Goal: Check status: Verify the current state of an ongoing process or item

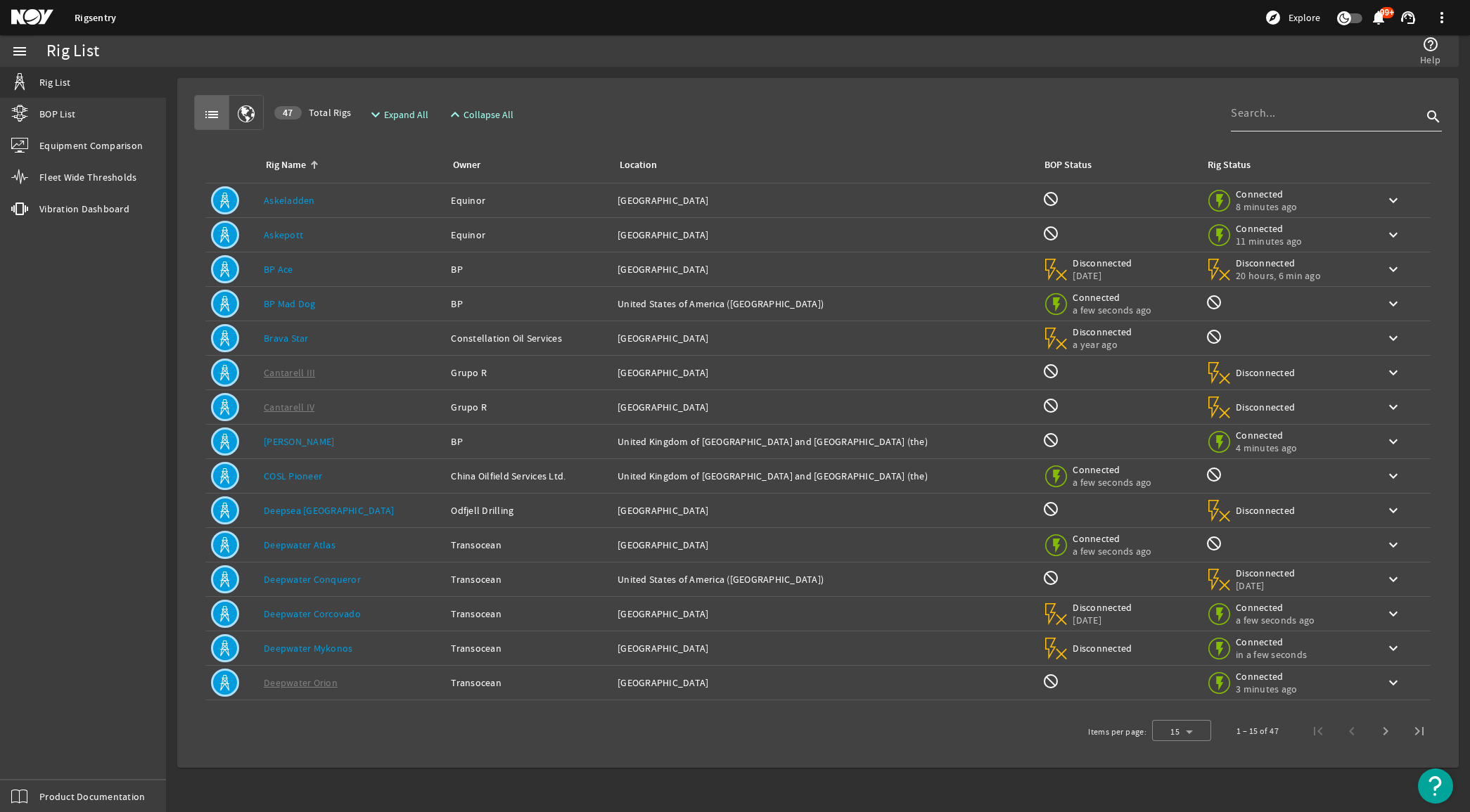
click at [1303, 108] on input at bounding box center [1326, 113] width 191 height 17
type input "[PERSON_NAME]"
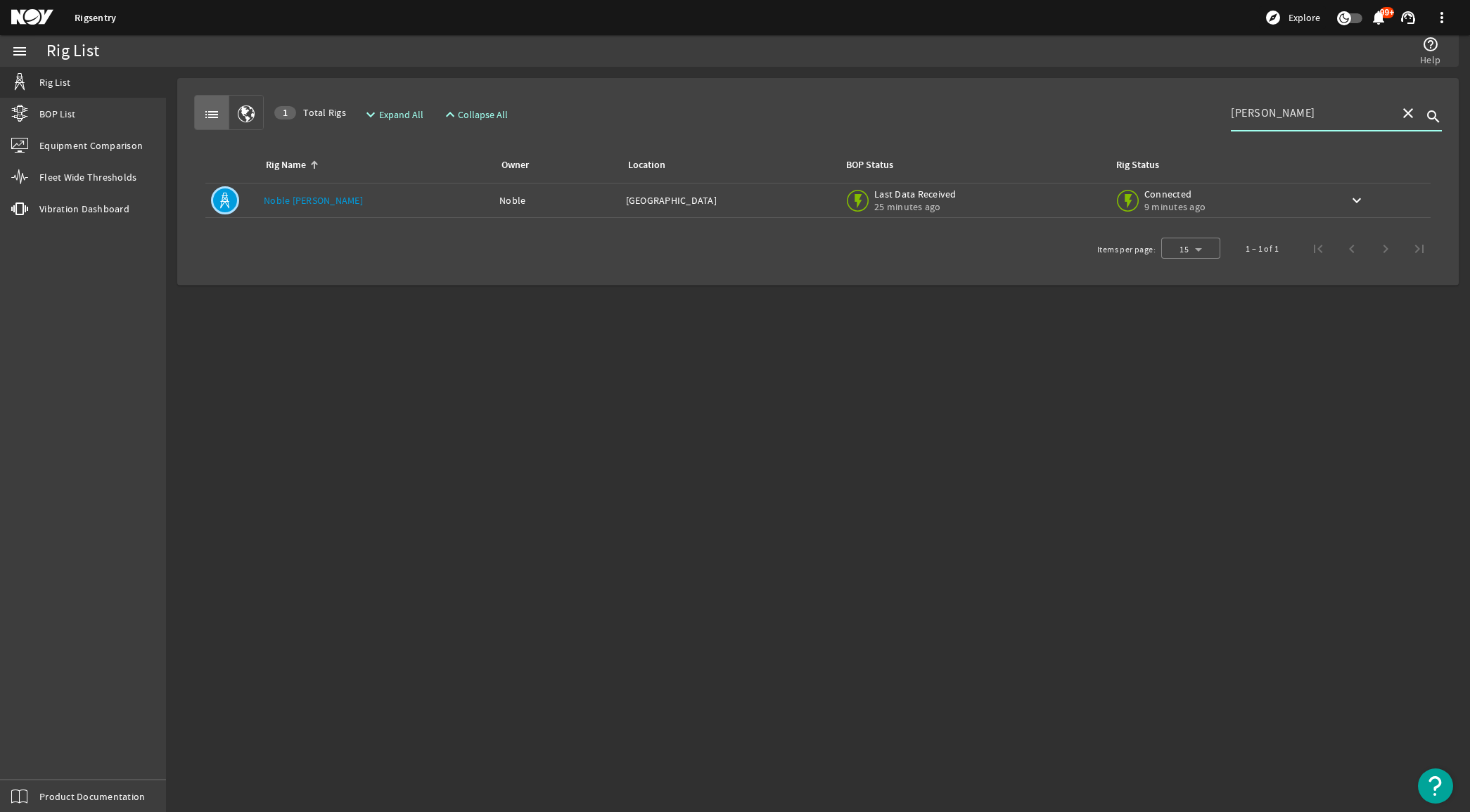
click at [406, 201] on div "Rig Name: [PERSON_NAME] [PERSON_NAME]" at bounding box center [376, 200] width 225 height 14
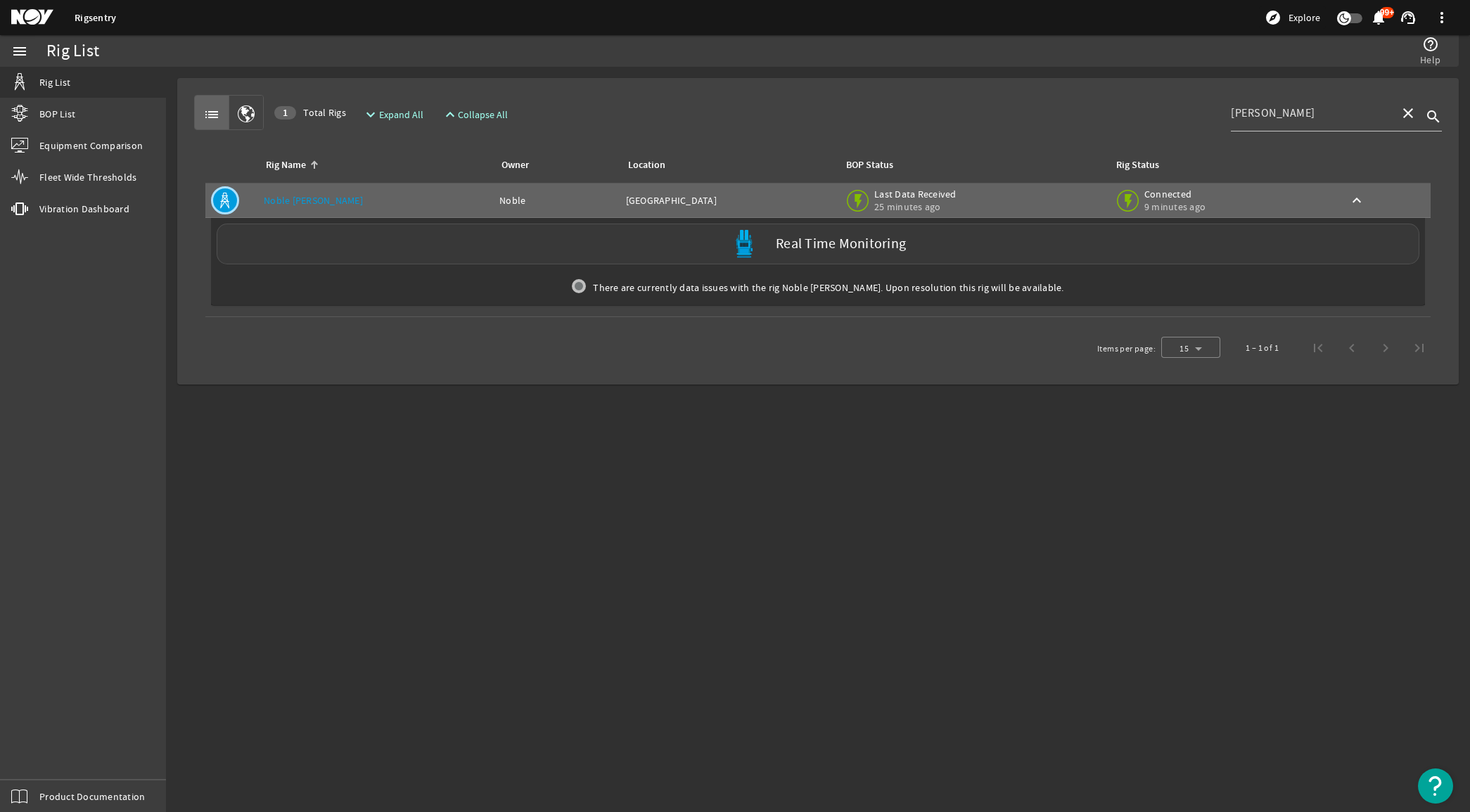
click at [783, 254] on div "Real Time Monitoring" at bounding box center [818, 244] width 1203 height 41
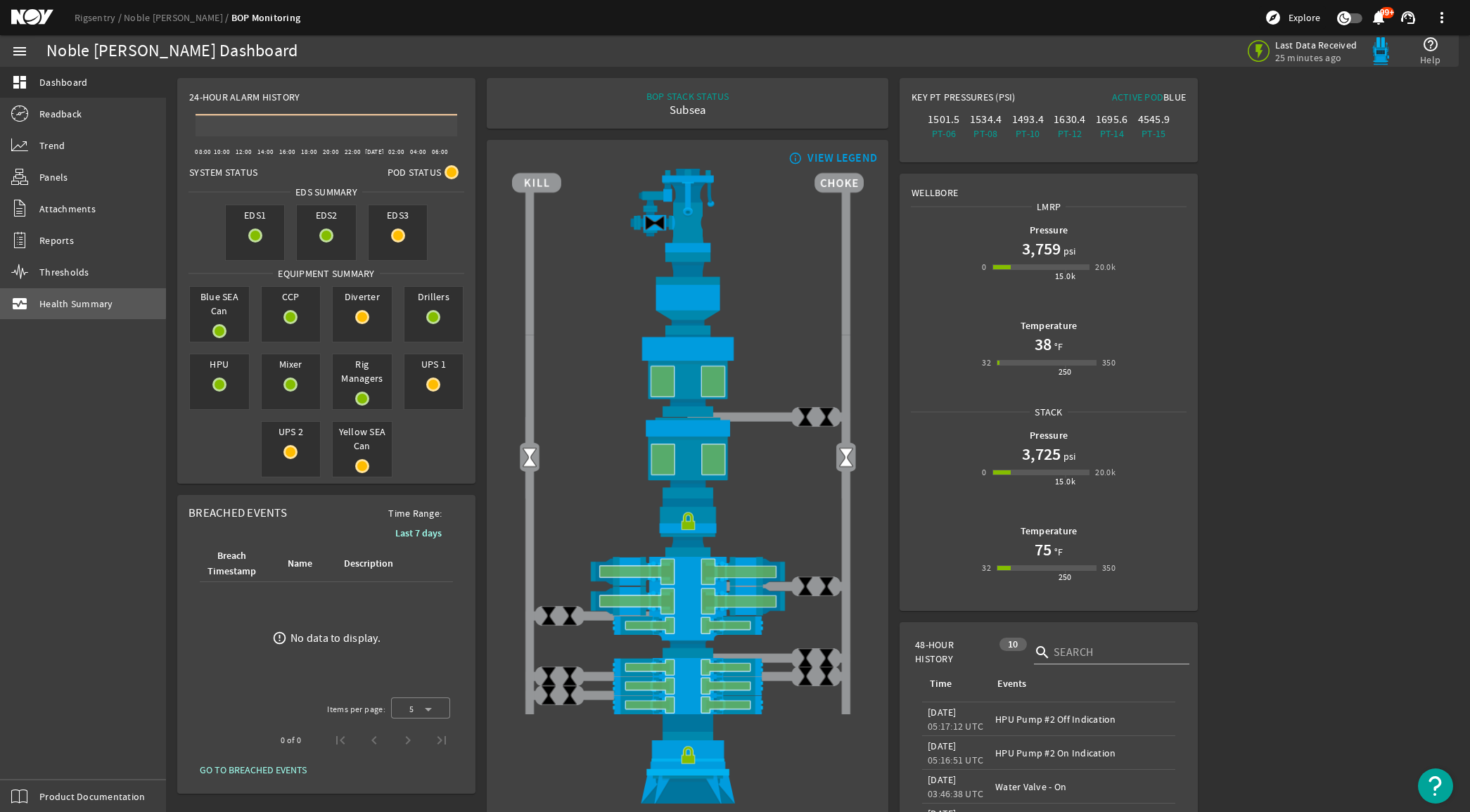
click at [61, 301] on span "Health Summary" at bounding box center [76, 303] width 74 height 14
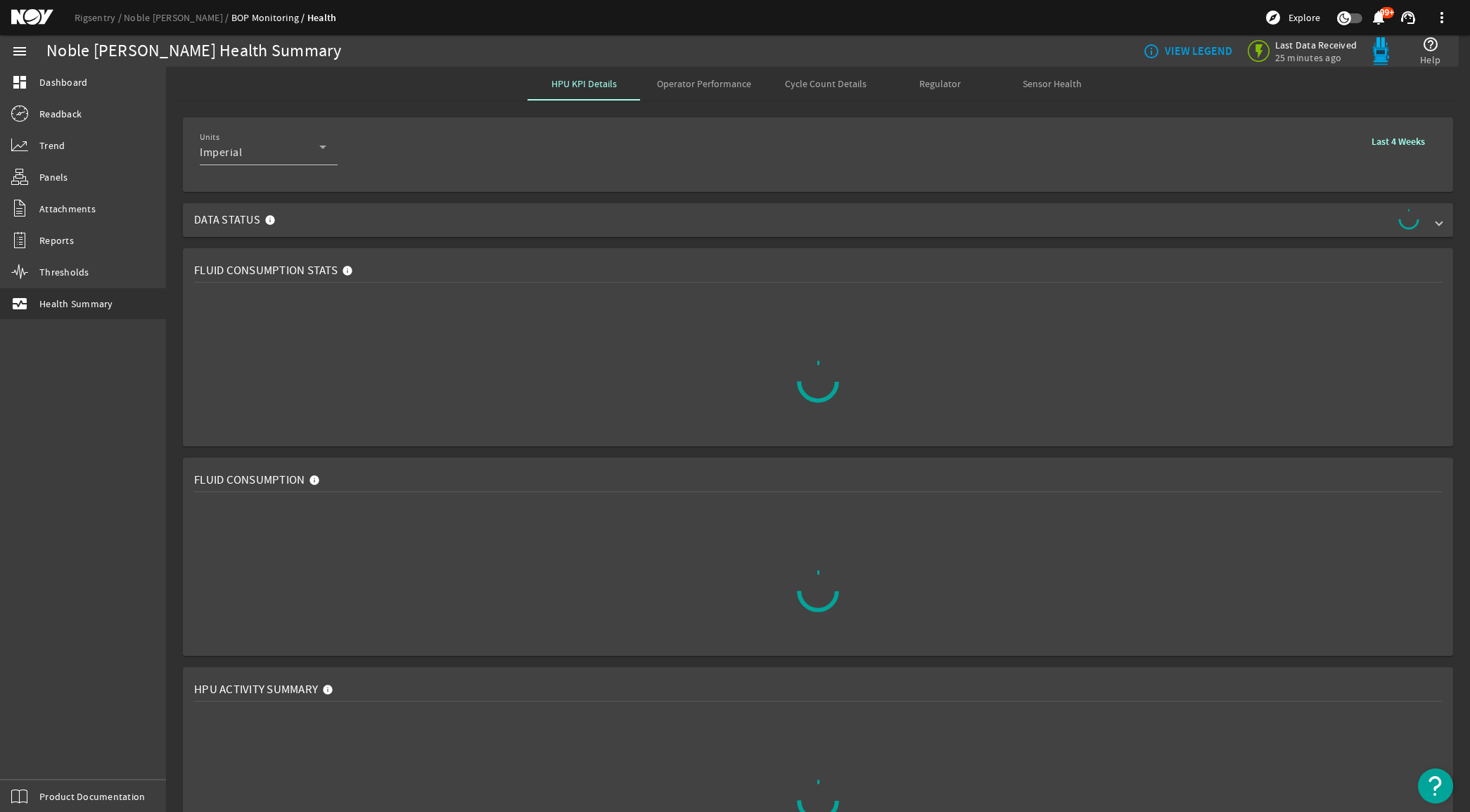
click at [177, 285] on rigsentry-mat-card "Fluid Consumption Stats" at bounding box center [818, 347] width 1304 height 209
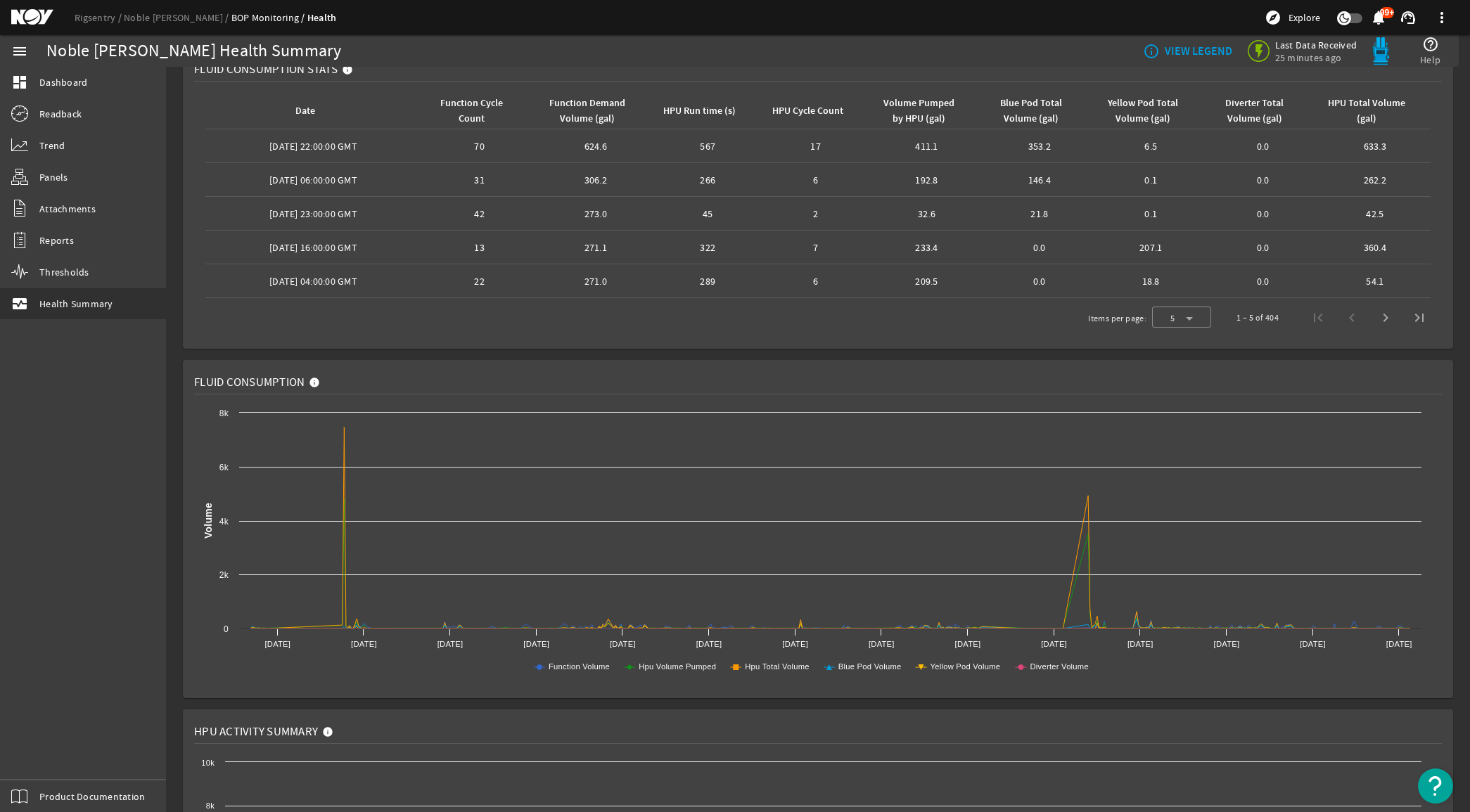
scroll to position [176, 0]
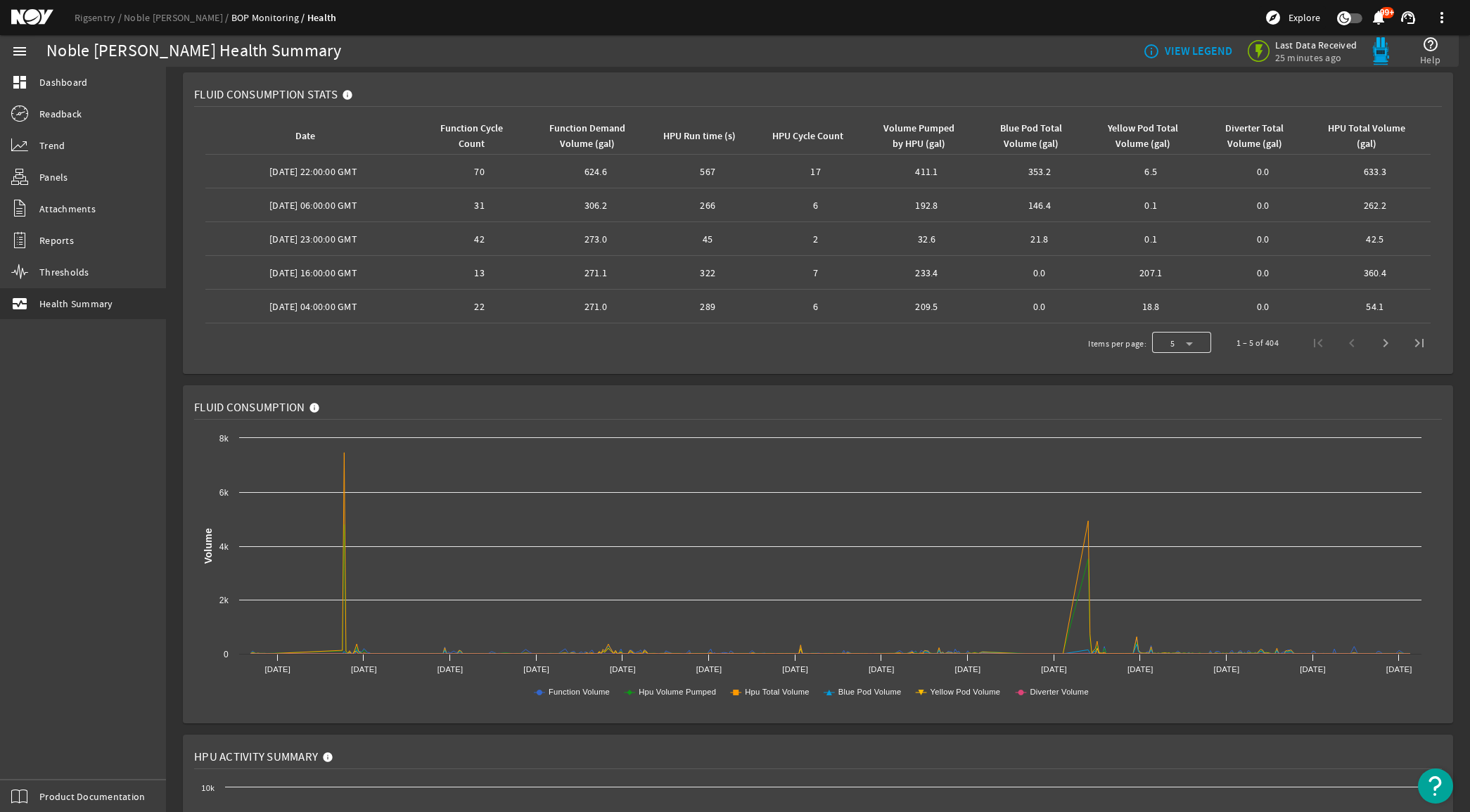
click at [1180, 338] on div at bounding box center [1181, 343] width 59 height 34
click at [1154, 423] on mat-option "10" at bounding box center [1168, 415] width 59 height 34
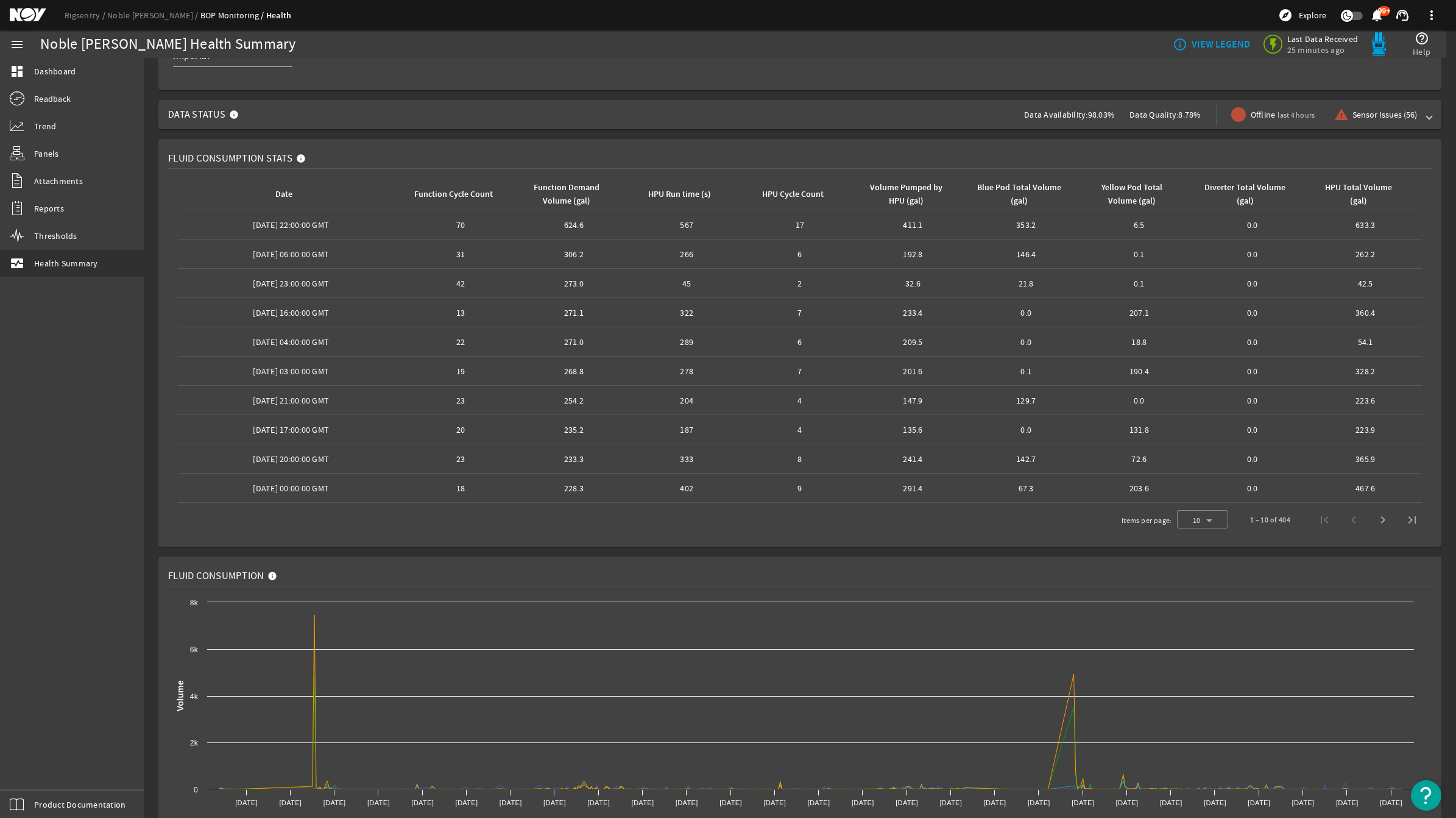
scroll to position [0, 0]
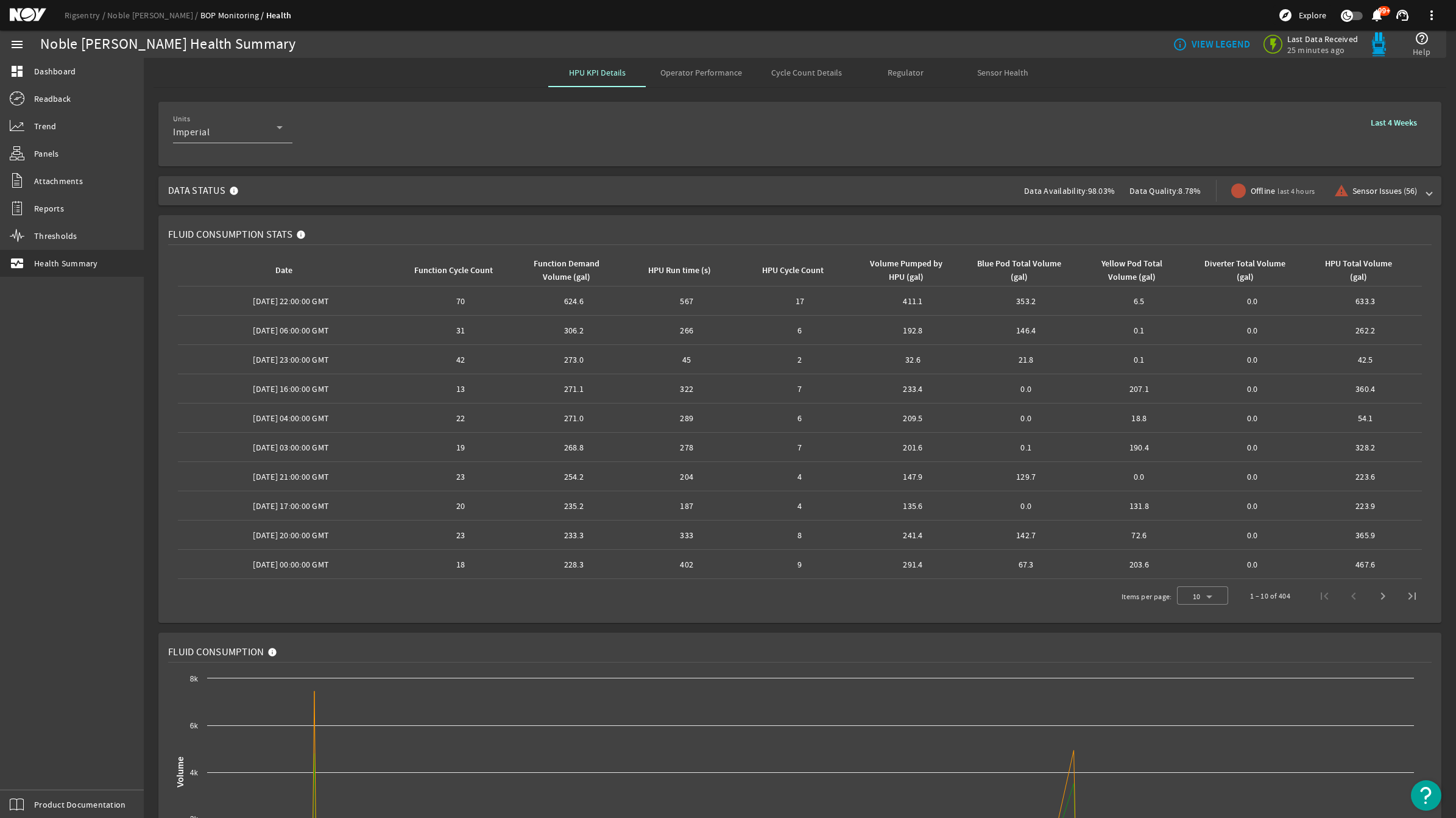
click at [680, 76] on span "Operator Performance" at bounding box center [701, 72] width 82 height 8
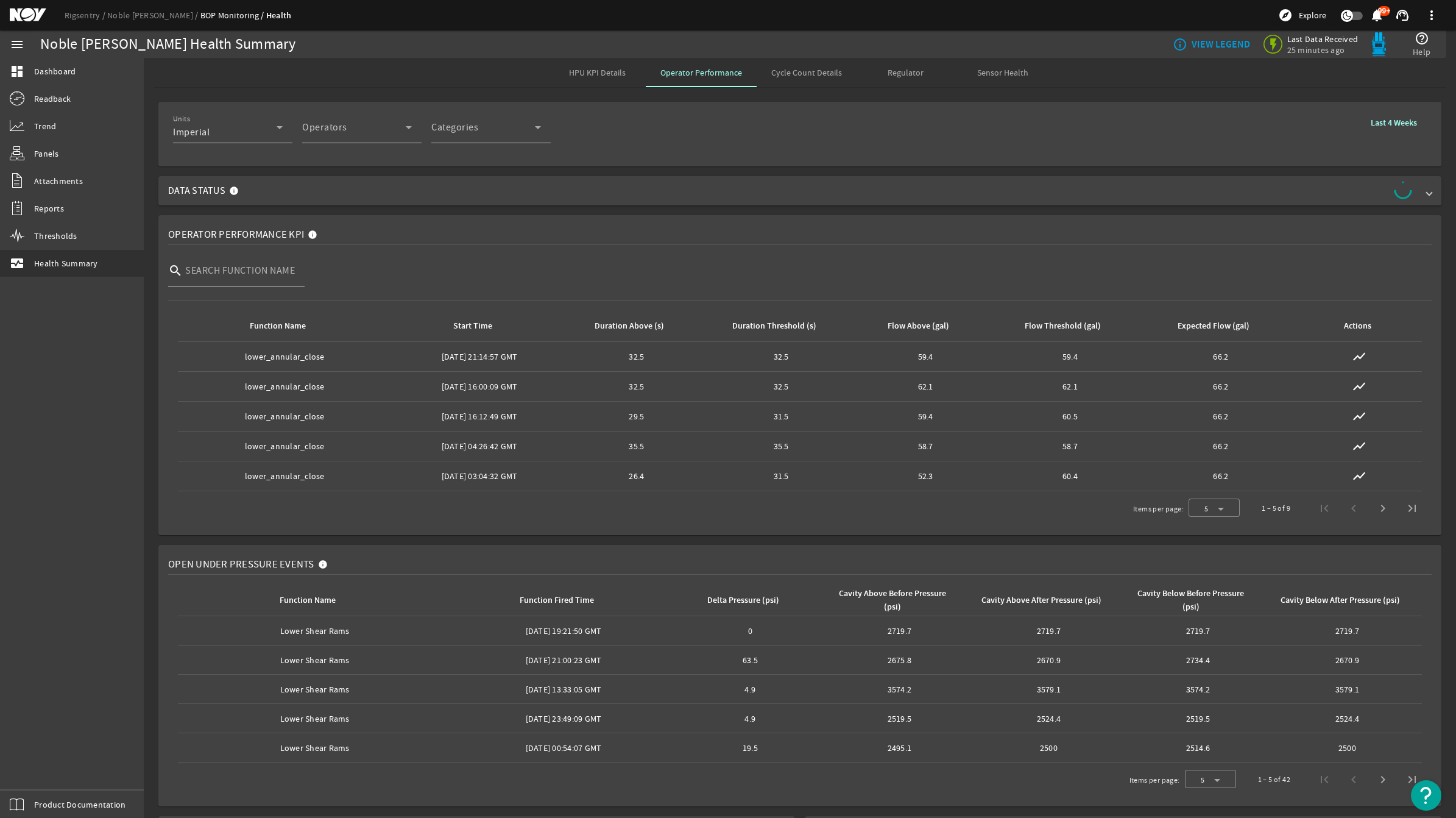
click at [158, 325] on mat-card "Operator Performance KPI search Function Name Start Time Duration Above (s) Dur…" at bounding box center [800, 375] width 1283 height 320
click at [1273, 122] on b "Last 4 Weeks" at bounding box center [1394, 122] width 46 height 11
click at [1164, 171] on b "Last 24 Hours" at bounding box center [1164, 174] width 49 height 12
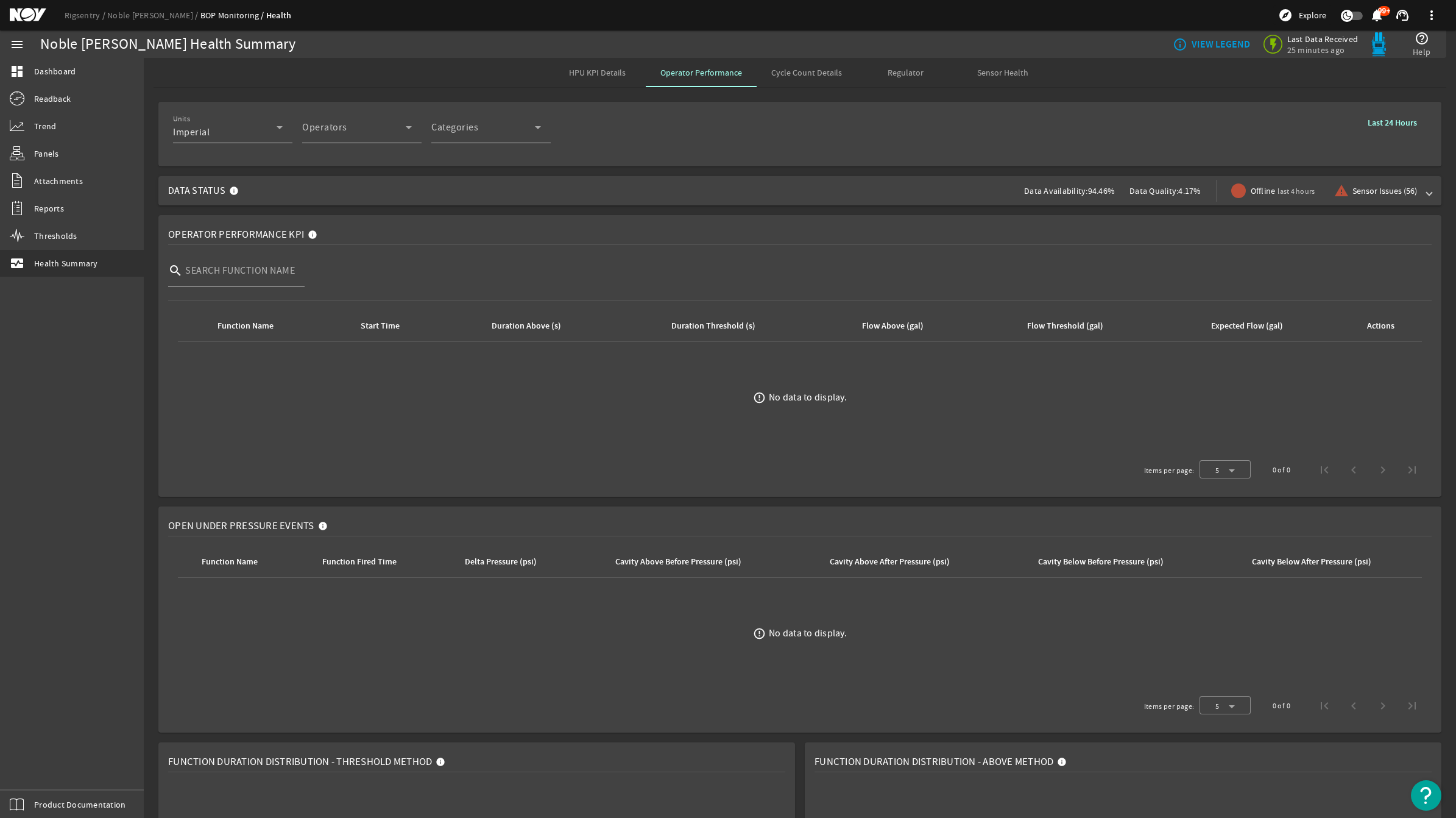
click at [1273, 125] on b "Last 24 Hours" at bounding box center [1392, 122] width 49 height 11
click at [1176, 199] on b "Last 7 Days" at bounding box center [1159, 200] width 41 height 12
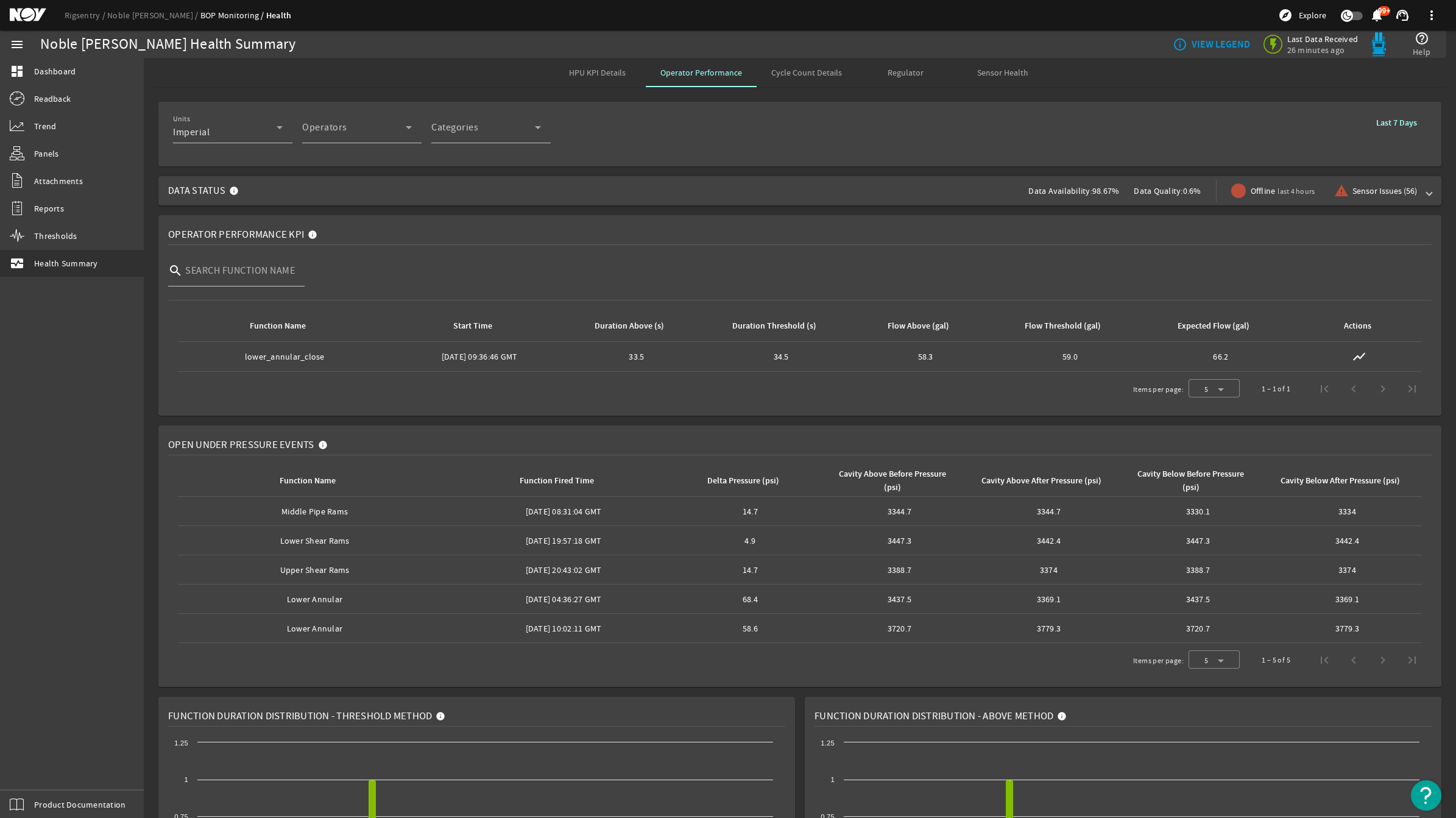
click at [579, 72] on span "HPU KPI Details" at bounding box center [597, 72] width 57 height 8
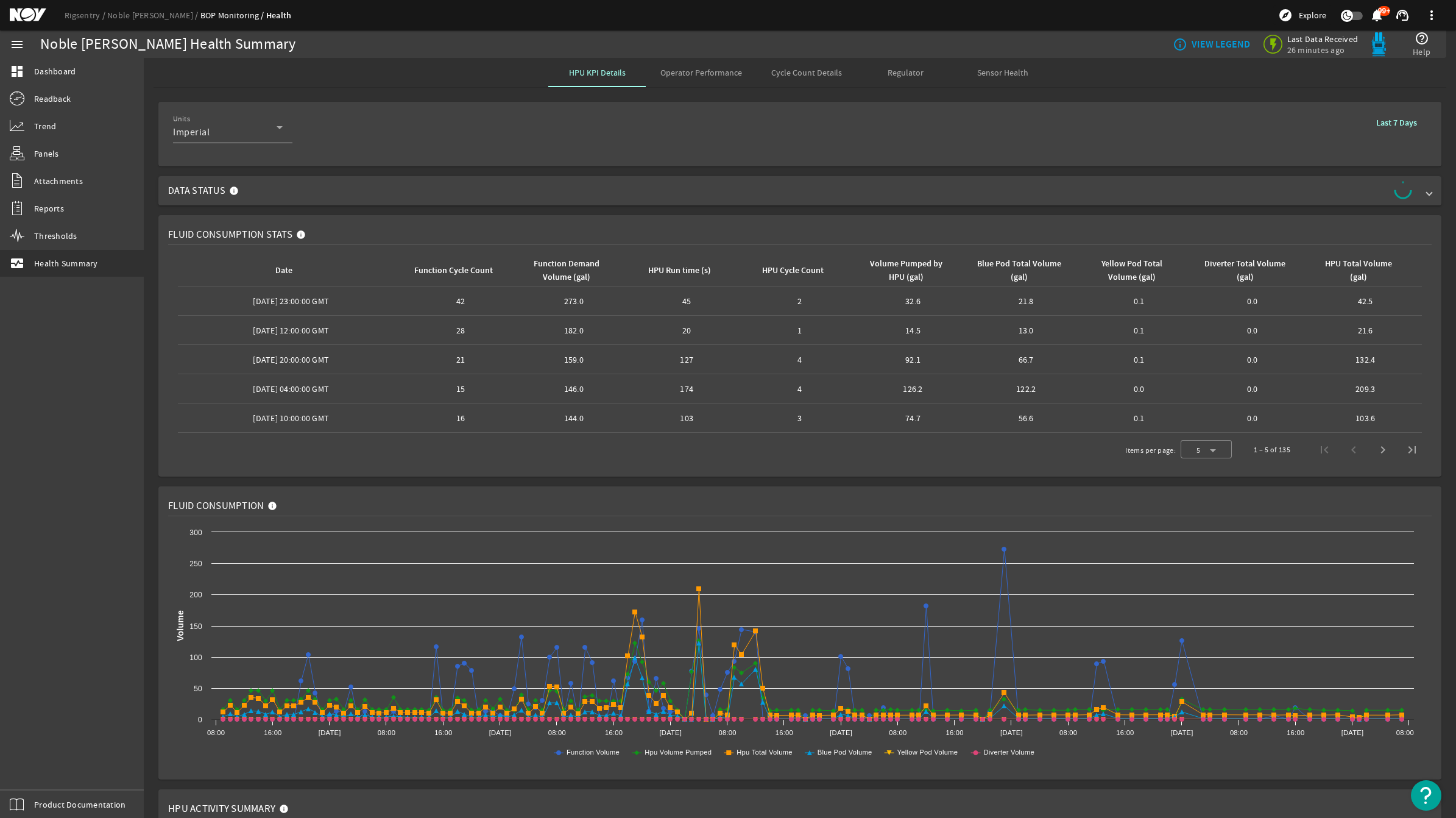
click at [814, 76] on span "Cycle Count Details" at bounding box center [807, 72] width 71 height 8
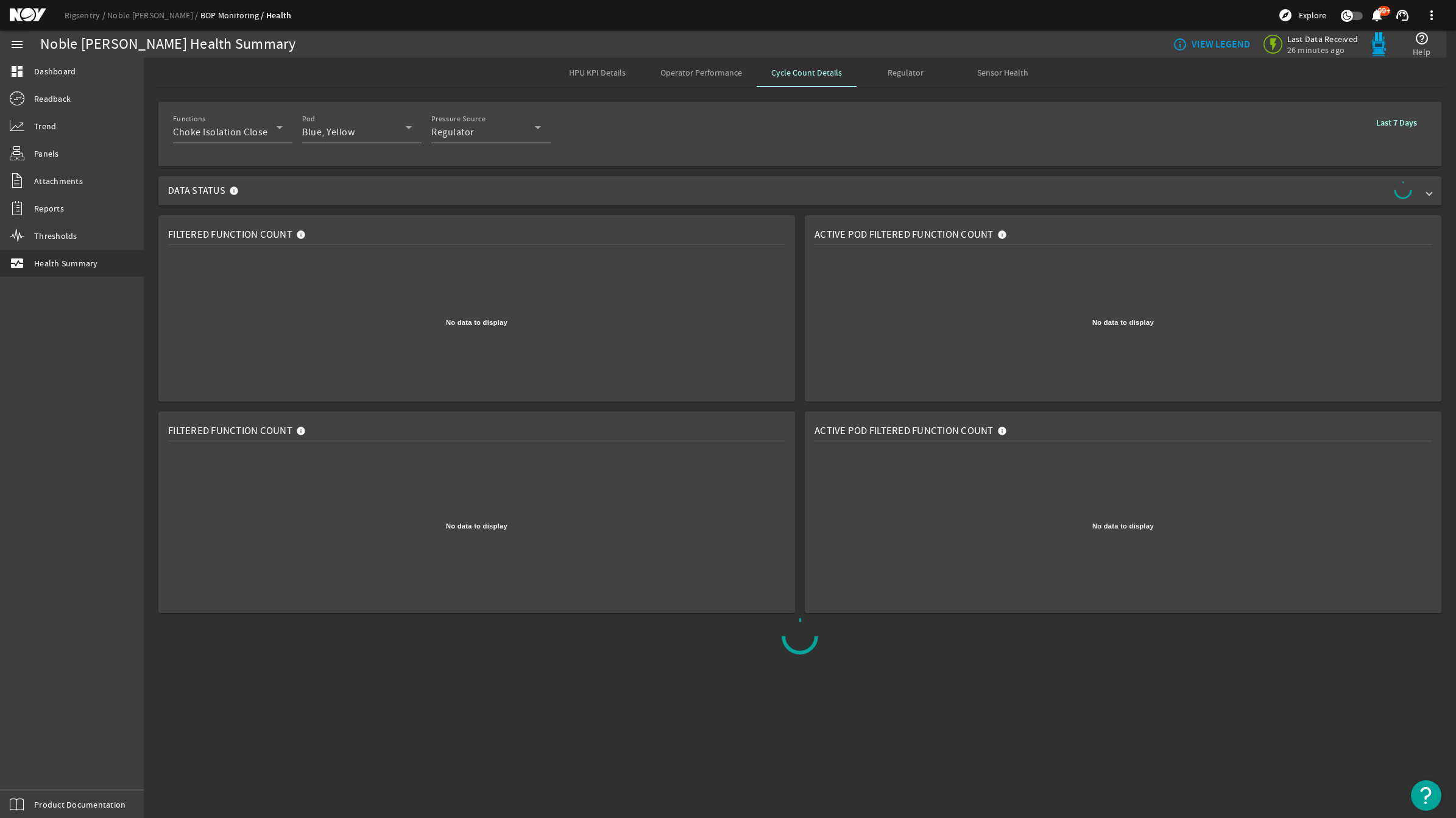
click at [800, 214] on rigsentry-mat-card "Active Pod Filtered Function Count Created with Highcharts 11.1.0 No data to di…" at bounding box center [1123, 308] width 646 height 196
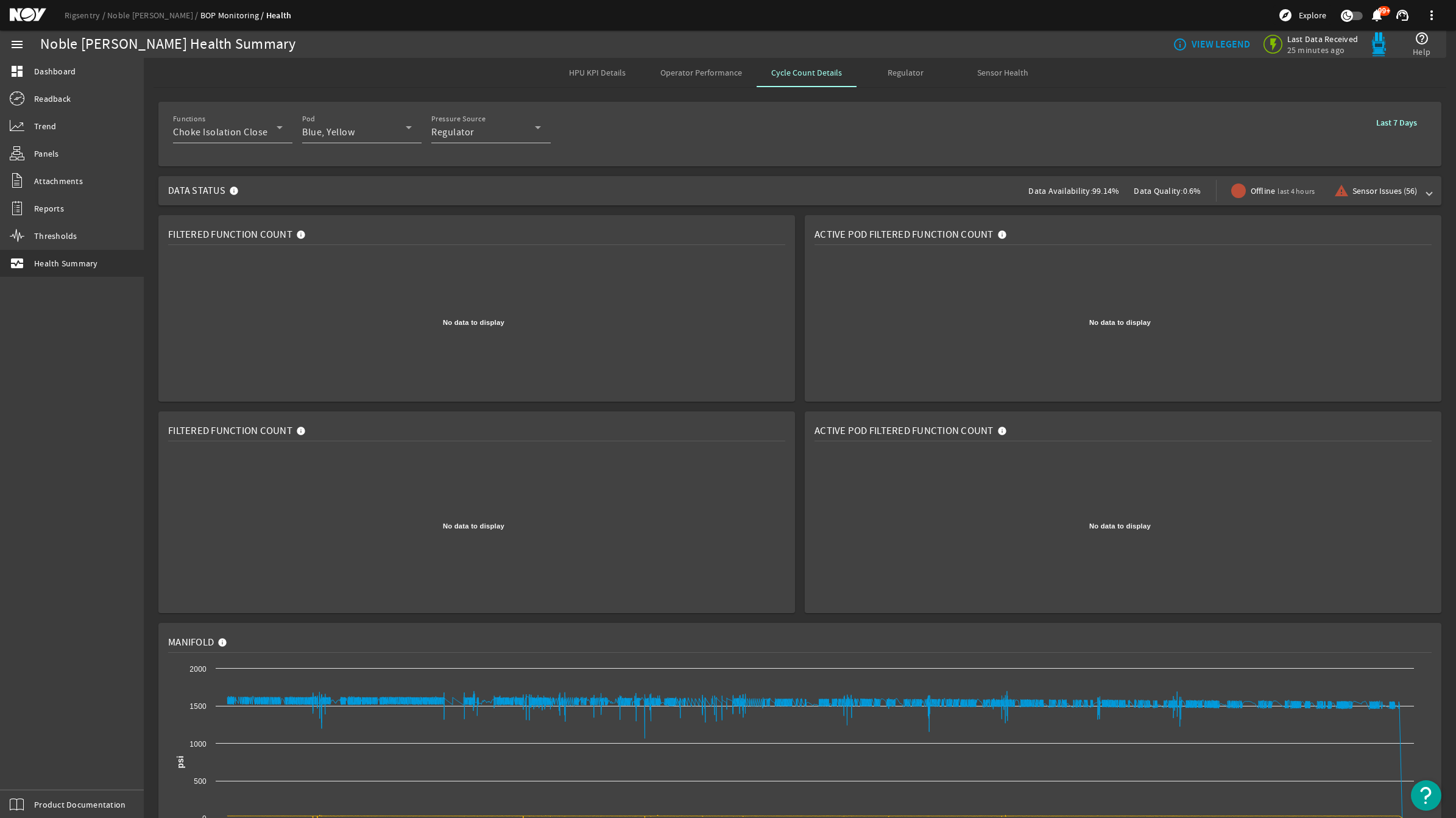
click at [866, 128] on div "Functions Choke Isolation Close Pod Blue, Yellow Pressure Source Regulator Last…" at bounding box center [800, 134] width 1254 height 45
click at [280, 128] on icon at bounding box center [280, 127] width 6 height 3
click at [767, 145] on div at bounding box center [728, 409] width 1456 height 818
click at [906, 76] on span "Regulator" at bounding box center [905, 72] width 36 height 8
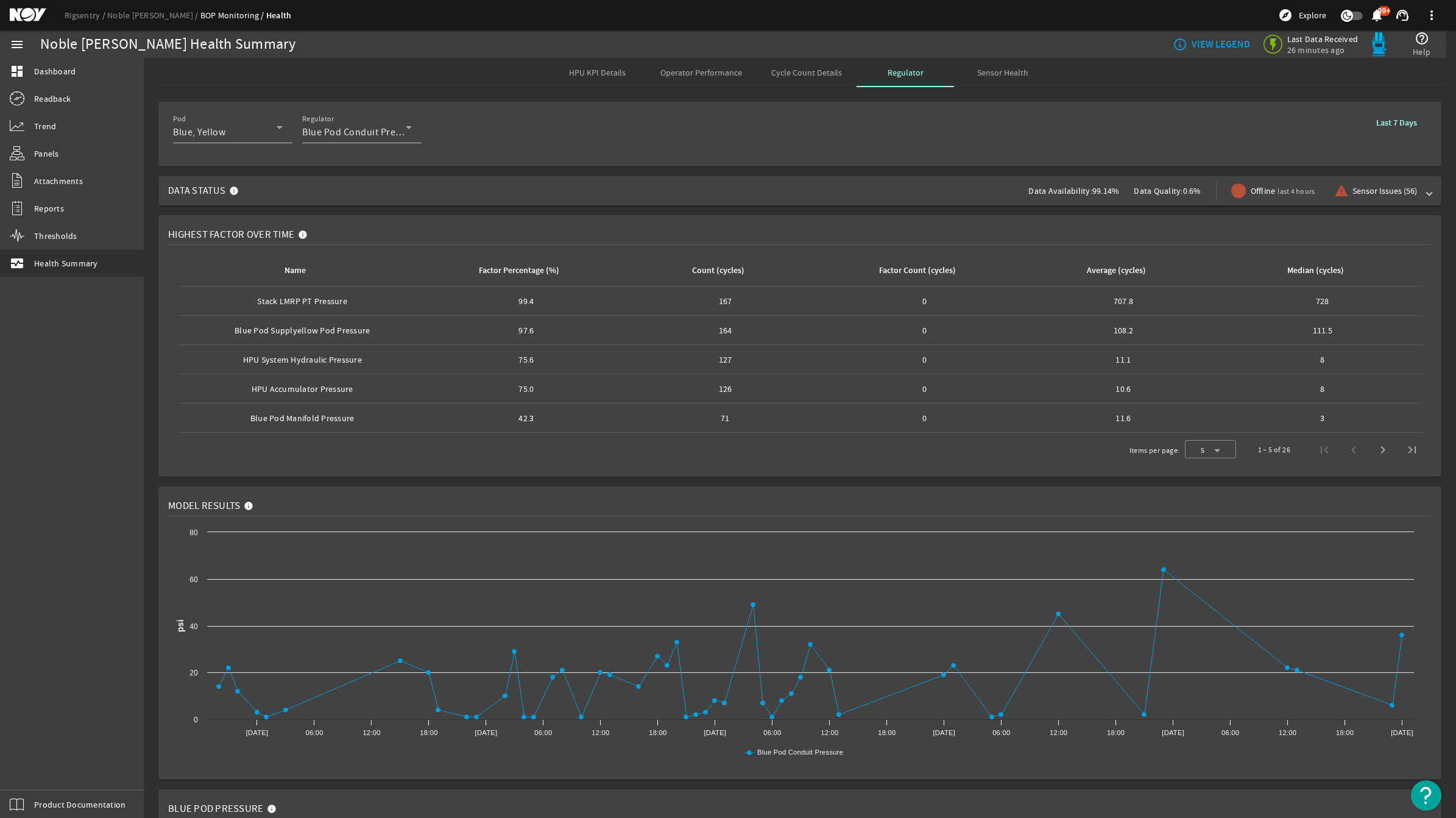
click at [987, 74] on span "Sensor Health" at bounding box center [1003, 72] width 51 height 8
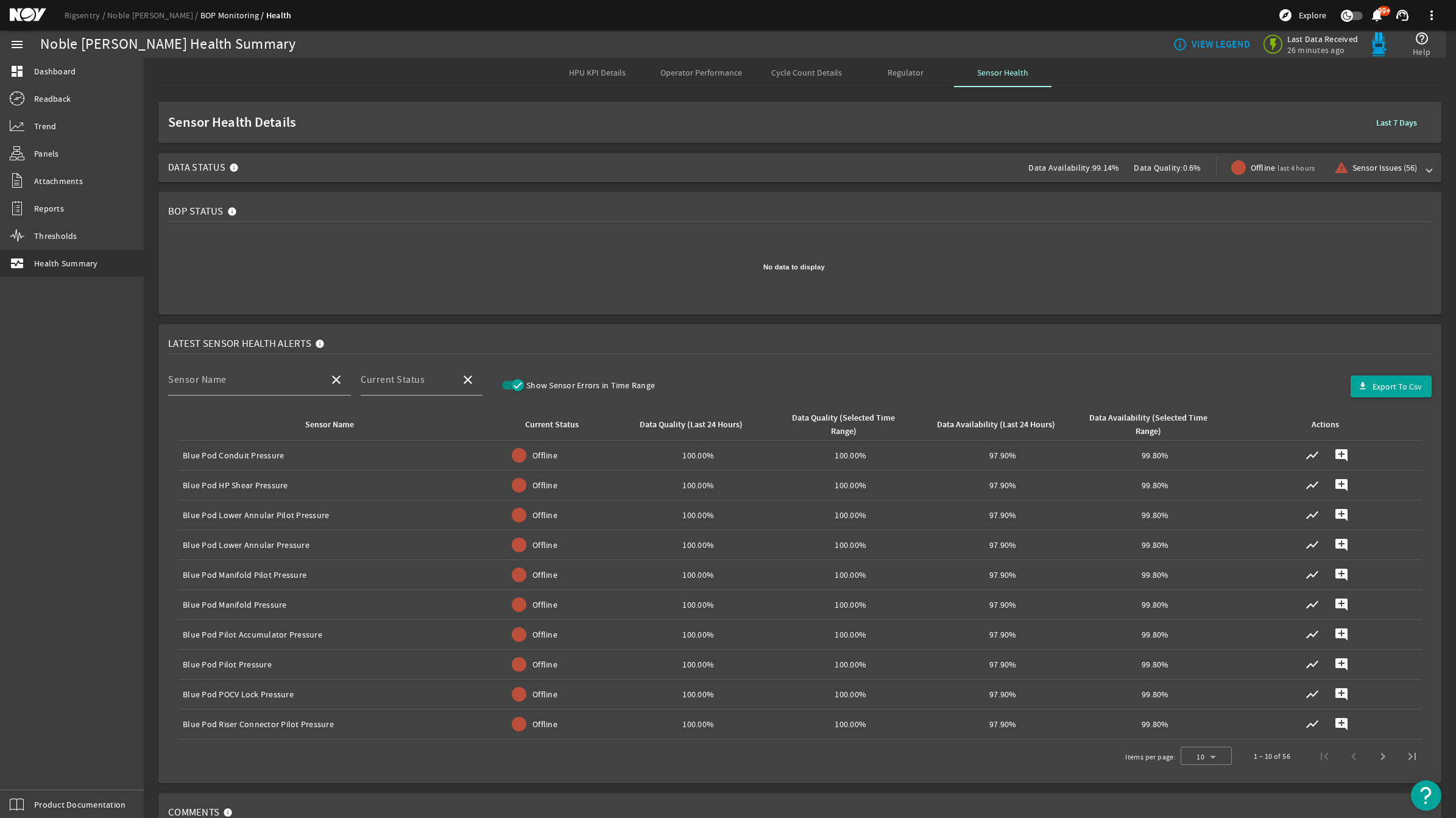
click at [1412, 169] on span "Data Status Data Availability: 99.14% Data Quality: 0.6% Offline last 4 hours w…" at bounding box center [797, 168] width 1259 height 30
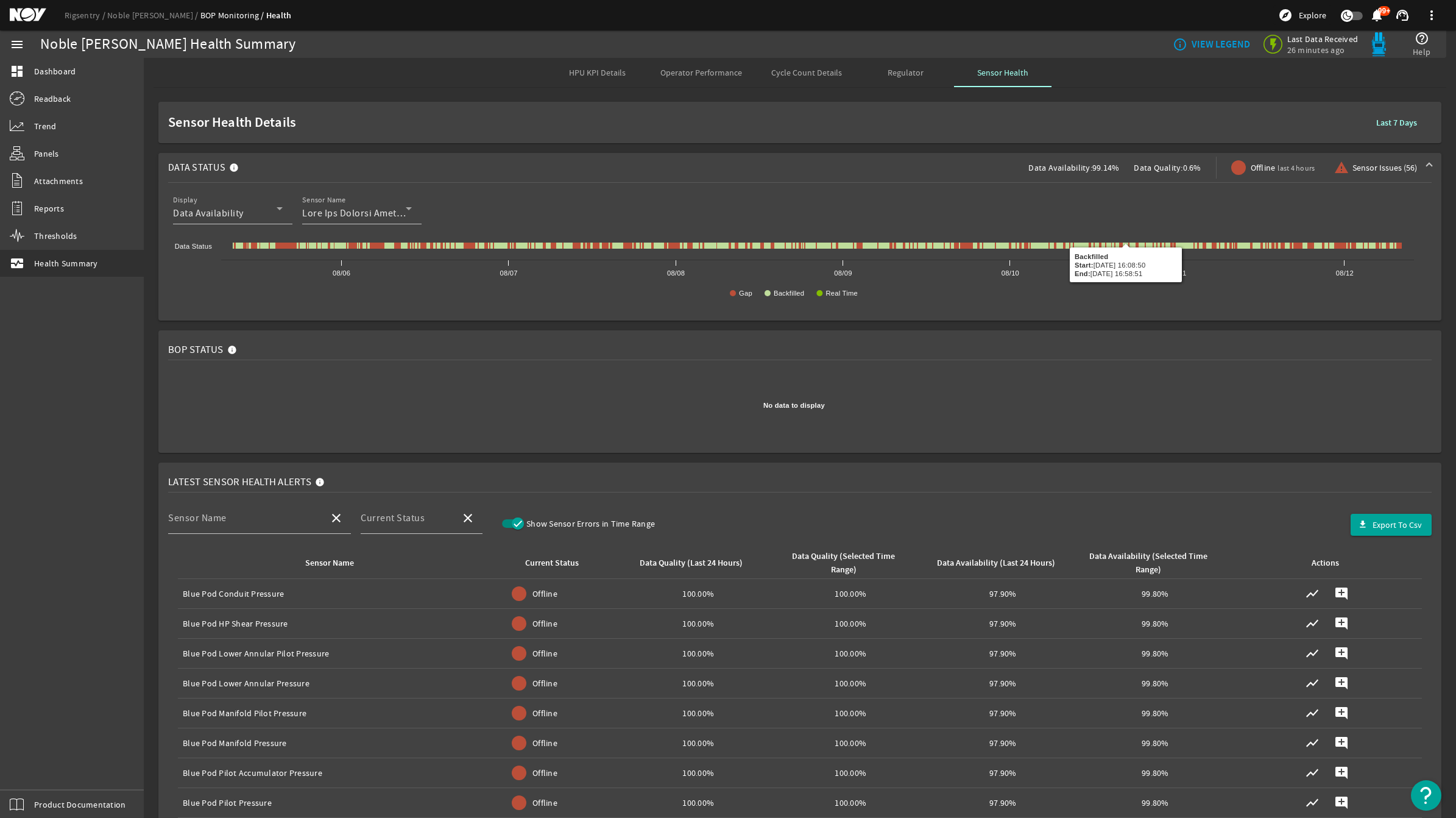
click at [972, 309] on rect at bounding box center [794, 274] width 1252 height 73
click at [85, 257] on span "Health Summary" at bounding box center [66, 263] width 64 height 12
